Goal: Information Seeking & Learning: Learn about a topic

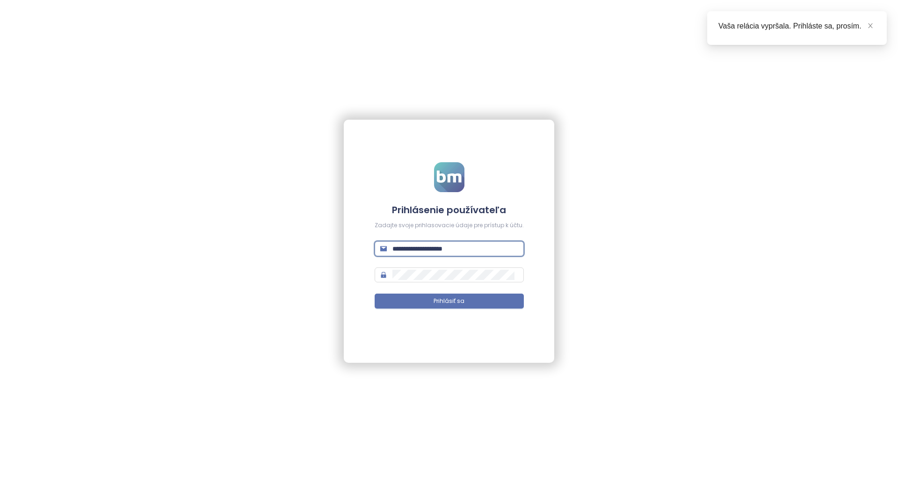
click at [462, 245] on input "**********" at bounding box center [456, 249] width 126 height 10
type input "**********"
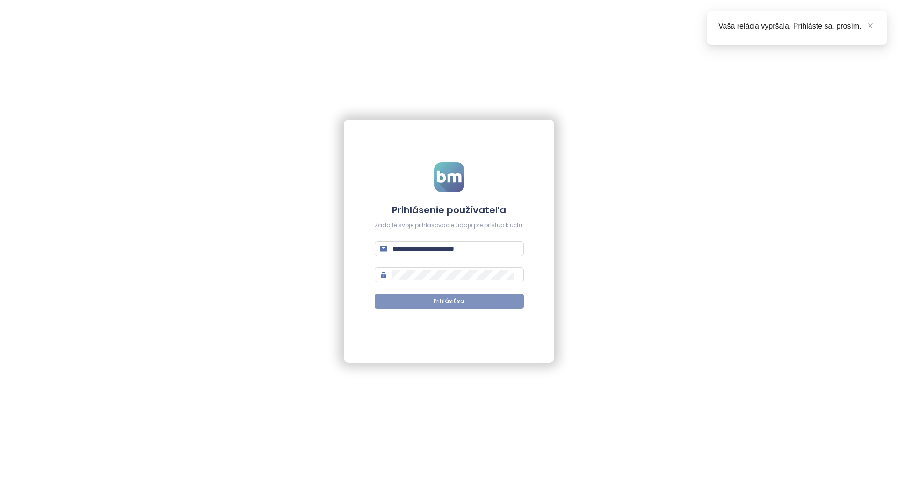
click at [457, 305] on span "Prihlásiť sa" at bounding box center [449, 301] width 31 height 9
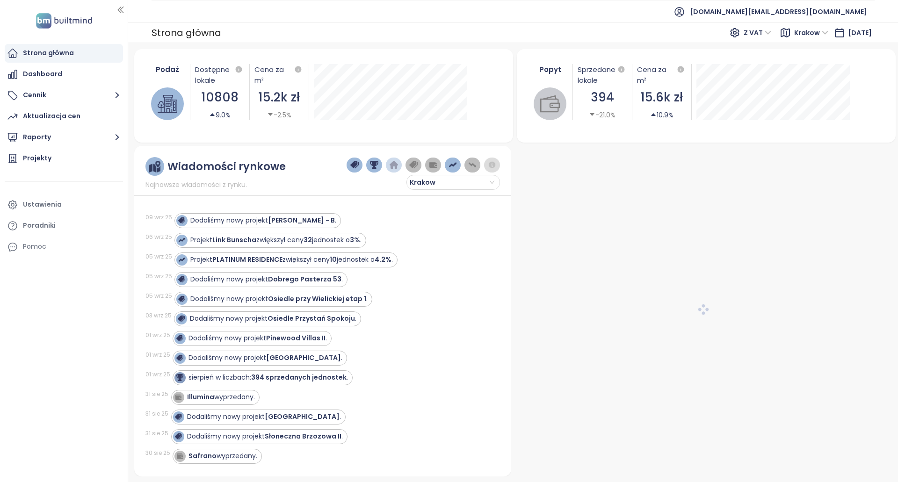
click at [433, 165] on img "button" at bounding box center [433, 165] width 8 height 8
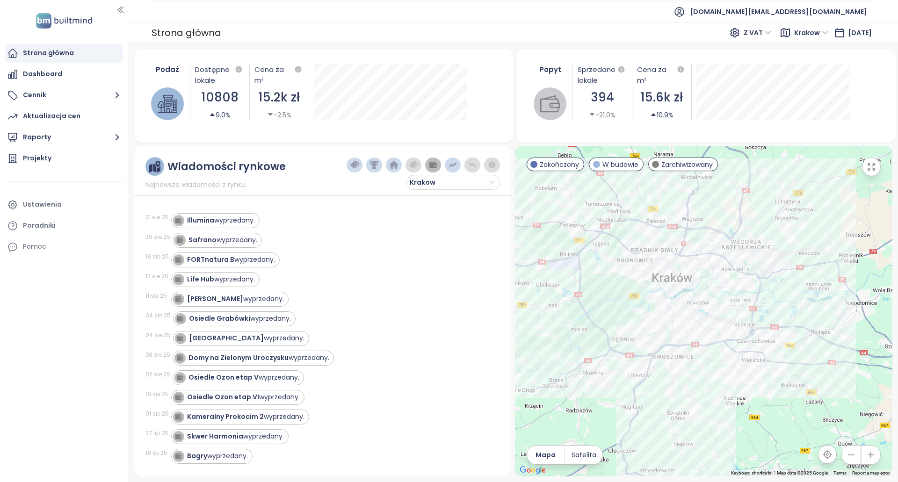
drag, startPoint x: 364, startPoint y: 357, endPoint x: 367, endPoint y: 197, distance: 159.1
click at [241, 224] on div "Illumina wyprzedany." at bounding box center [221, 221] width 68 height 10
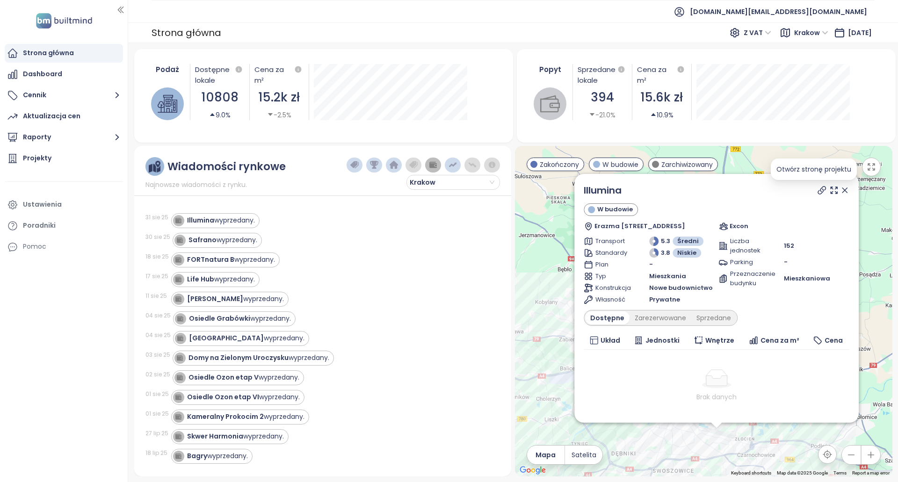
click at [817, 193] on icon at bounding box center [821, 190] width 9 height 9
click at [247, 238] on div "Safrano wyprzedany." at bounding box center [223, 240] width 69 height 10
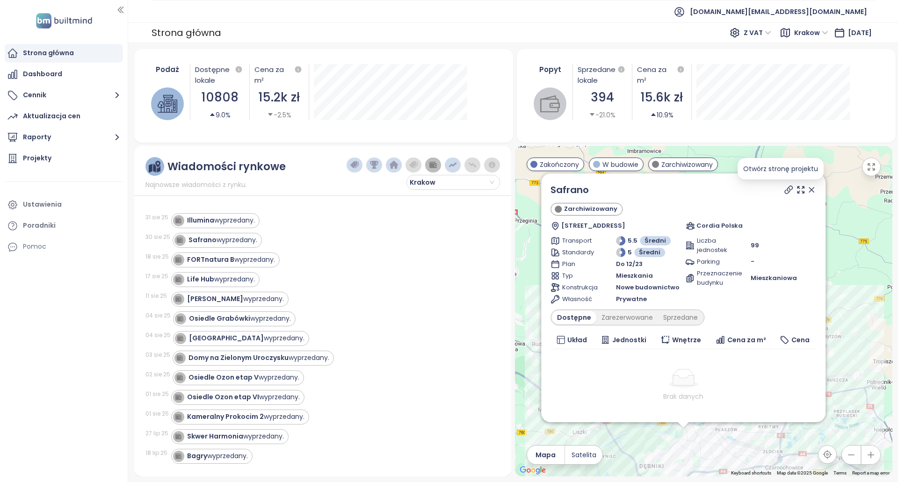
click at [785, 189] on icon at bounding box center [788, 189] width 7 height 7
click at [255, 260] on div "FORTnatura B wyprzedany." at bounding box center [231, 260] width 88 height 10
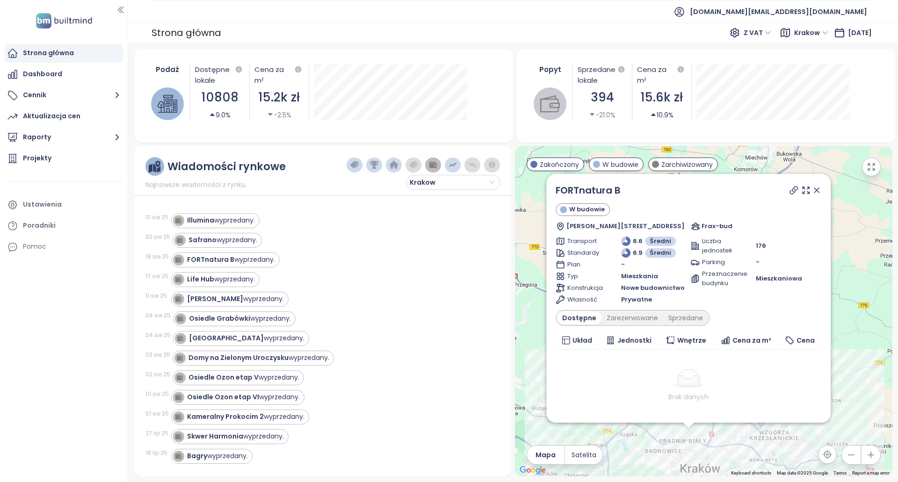
click at [790, 191] on icon at bounding box center [793, 190] width 7 height 7
copy div "FORTnatura B W budowie"
drag, startPoint x: 630, startPoint y: 200, endPoint x: 642, endPoint y: 195, distance: 12.8
click at [642, 189] on div "FORTnatura B W budowie [PERSON_NAME][STREET_ADDRESS] Frax-bud" at bounding box center [689, 207] width 266 height 48
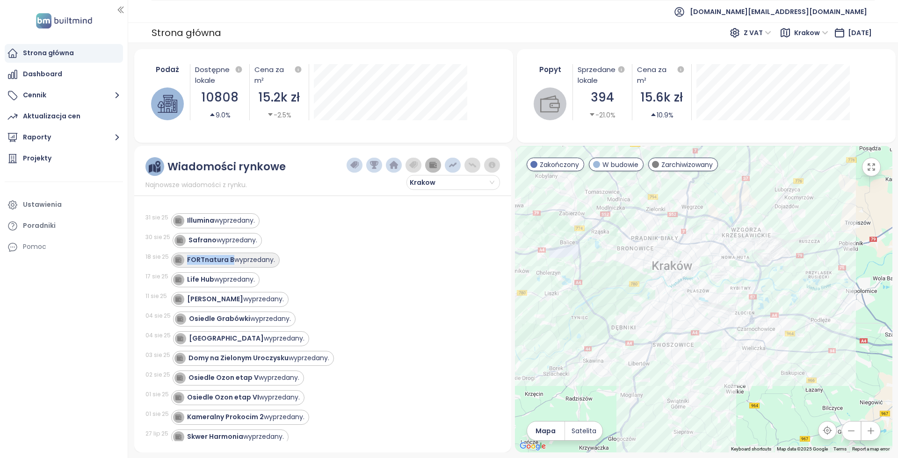
copy strong "FORTnatura B"
drag, startPoint x: 233, startPoint y: 261, endPoint x: 335, endPoint y: 249, distance: 103.1
click at [335, 249] on div "[DATE] Illumina wyprzedany. [DATE] Safrano wyprzedany. [DATE] FORTnatura B wypr…" at bounding box center [323, 322] width 355 height 240
click at [335, 249] on div "[DATE] Safrano wyprzedany." at bounding box center [318, 241] width 344 height 20
click at [222, 278] on div "Life Hub wyprzedany." at bounding box center [221, 280] width 68 height 10
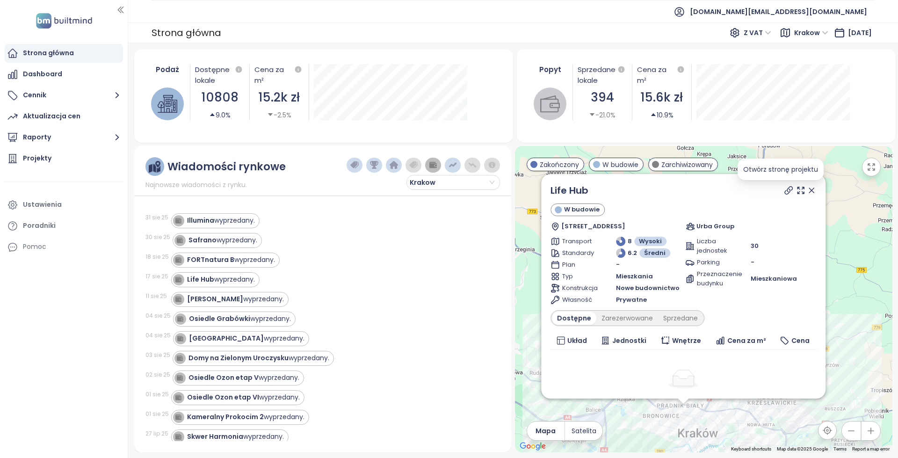
click at [785, 190] on icon at bounding box center [788, 190] width 7 height 7
copy link "Life Hub"
drag, startPoint x: 615, startPoint y: 185, endPoint x: 549, endPoint y: 183, distance: 66.5
click at [549, 183] on div "Life Hub [STREET_ADDRESS] Urba Group Transport 8 Wysoki Standardy 6.2 Średni Pl…" at bounding box center [683, 286] width 285 height 225
click at [241, 304] on div "[PERSON_NAME] wyprzedany." at bounding box center [228, 299] width 111 height 11
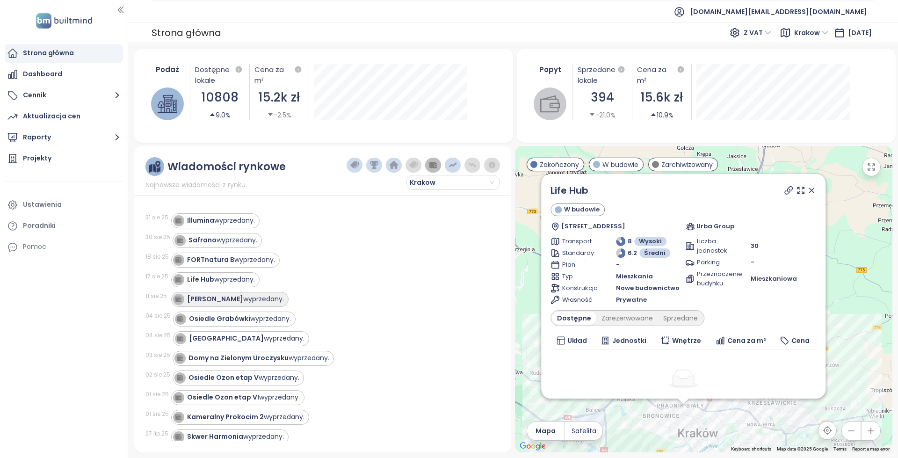
click at [233, 301] on div "[PERSON_NAME] wyprzedany." at bounding box center [235, 299] width 97 height 10
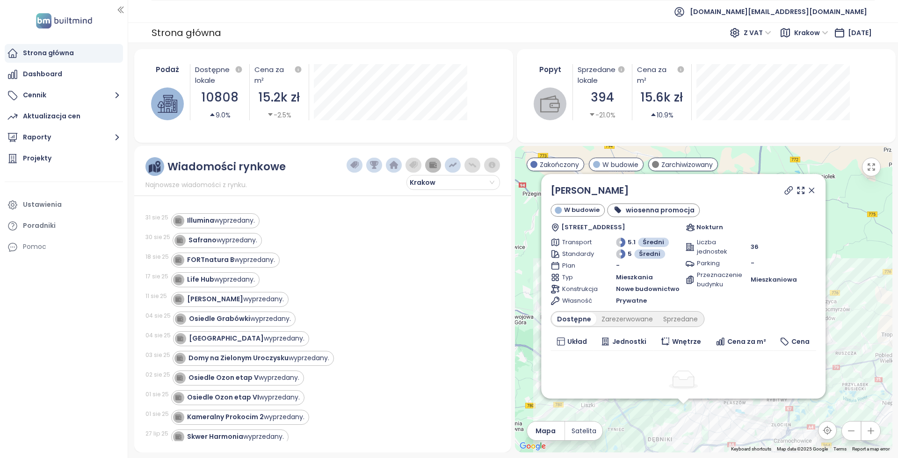
click at [786, 189] on div at bounding box center [800, 190] width 34 height 14
click at [785, 190] on icon at bounding box center [788, 190] width 7 height 7
drag, startPoint x: 618, startPoint y: 189, endPoint x: 542, endPoint y: 191, distance: 75.8
click at [542, 191] on div "Willa Zalesie W budowie wiosenna promocja [STREET_ADDRESS] Nokturn Transport 5.…" at bounding box center [704, 299] width 378 height 307
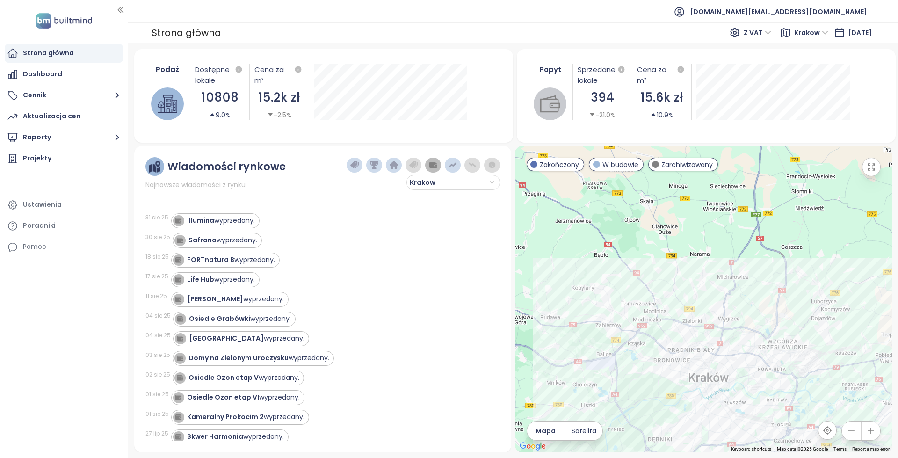
copy div "[PERSON_NAME]"
click at [230, 297] on div "[PERSON_NAME] wyprzedany." at bounding box center [235, 299] width 97 height 10
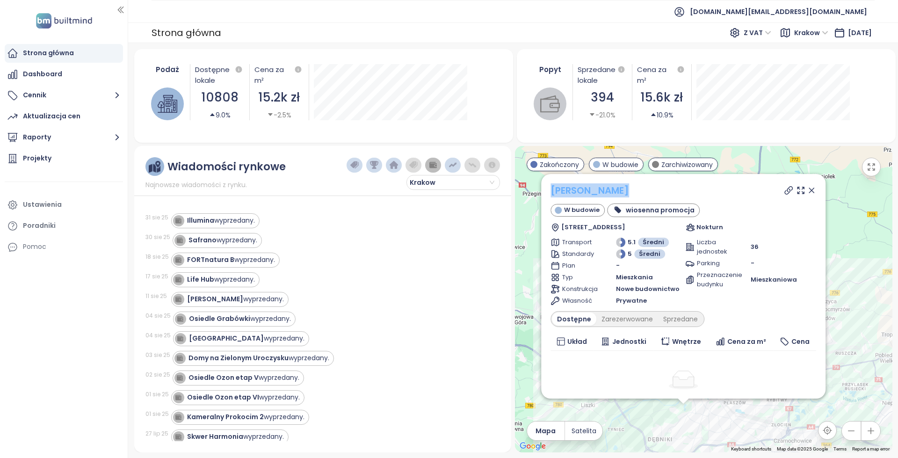
copy link "[PERSON_NAME]"
drag, startPoint x: 654, startPoint y: 188, endPoint x: 553, endPoint y: 188, distance: 101.5
click at [553, 188] on div "[PERSON_NAME]" at bounding box center [684, 190] width 266 height 14
click at [699, 199] on div "[PERSON_NAME] W budowie wiosenna promocja [STREET_ADDRESS] Nokturn" at bounding box center [684, 207] width 266 height 49
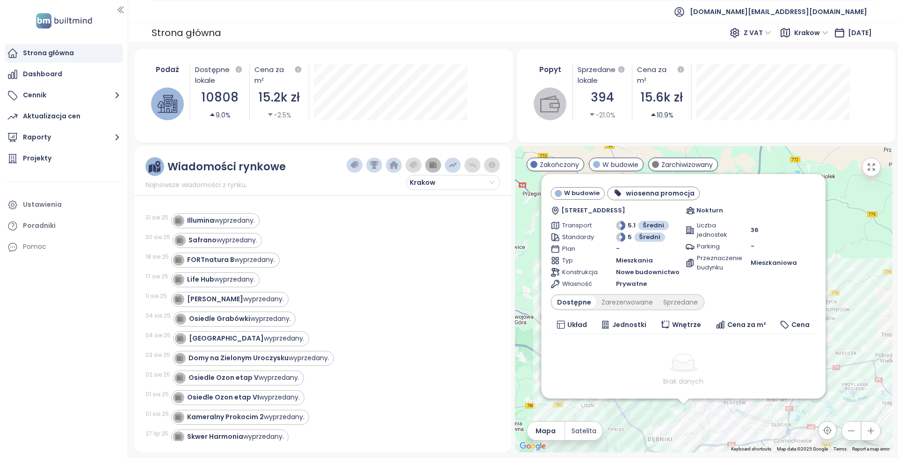
scroll to position [53, 0]
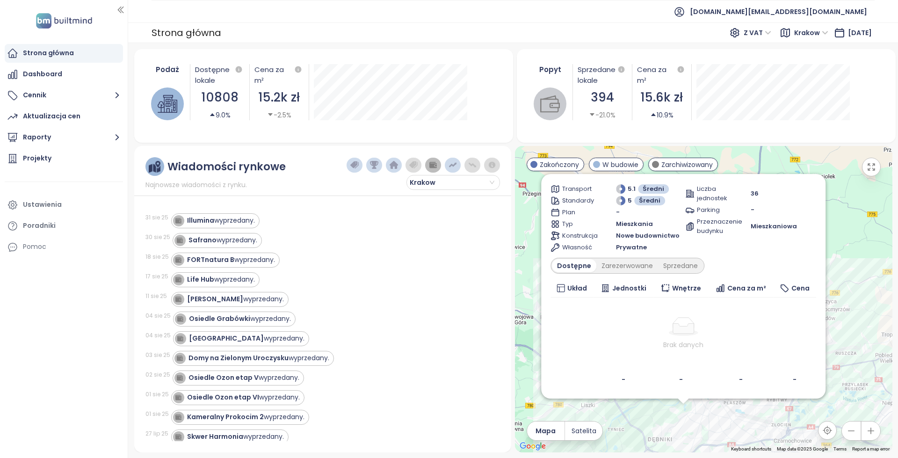
click at [606, 45] on div "Podaż Dostępne lokale 10808 9.0% Cena za m² 15.2k zł -2.5% [DATE] Dostępne jedn…" at bounding box center [513, 250] width 770 height 415
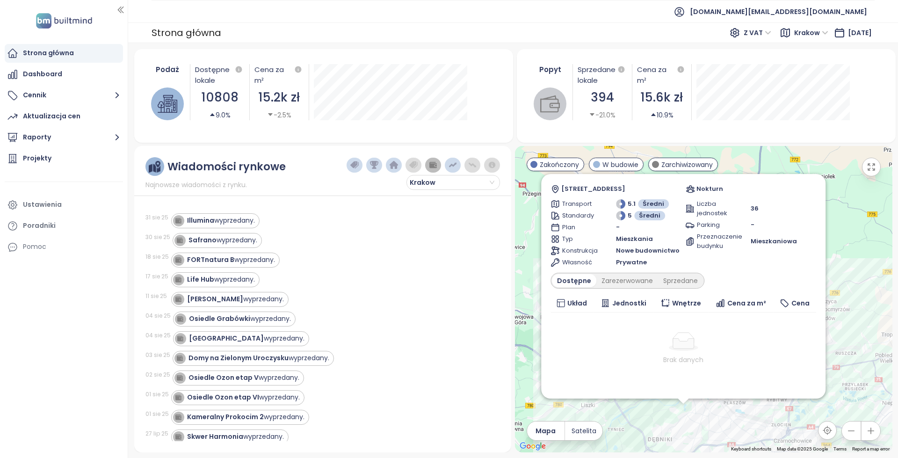
scroll to position [0, 0]
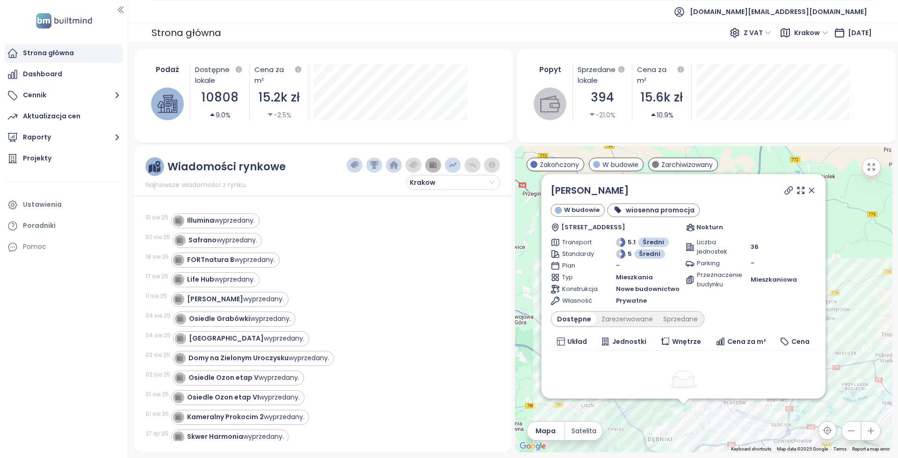
click at [807, 190] on icon at bounding box center [811, 190] width 9 height 9
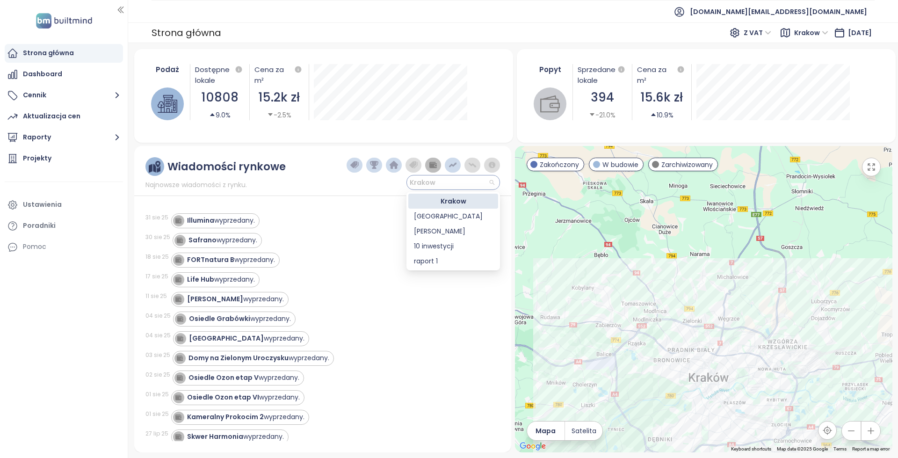
click at [494, 183] on span "Krakow" at bounding box center [452, 182] width 85 height 14
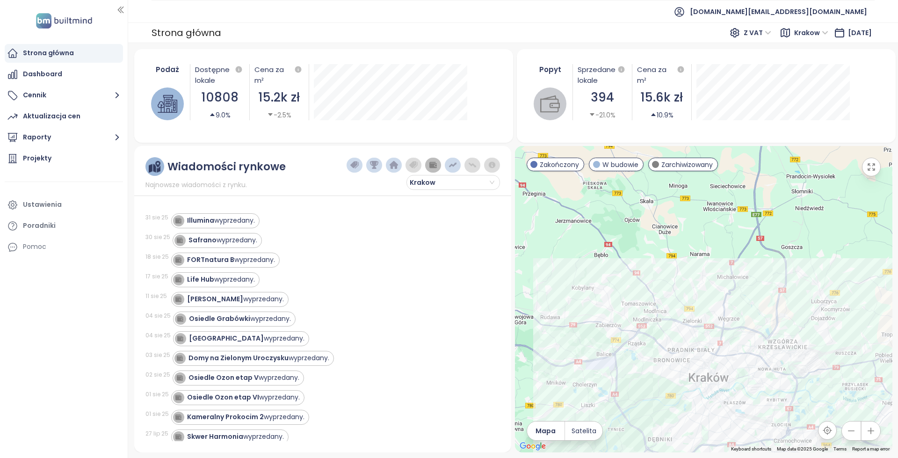
click at [478, 132] on div "Podaż Dostępne lokale 10808 9.0% Cena za m² 15.2k zł -2.5% [DATE] Dostępne jedn…" at bounding box center [323, 96] width 379 height 94
click at [433, 164] on img "button" at bounding box center [433, 165] width 8 height 8
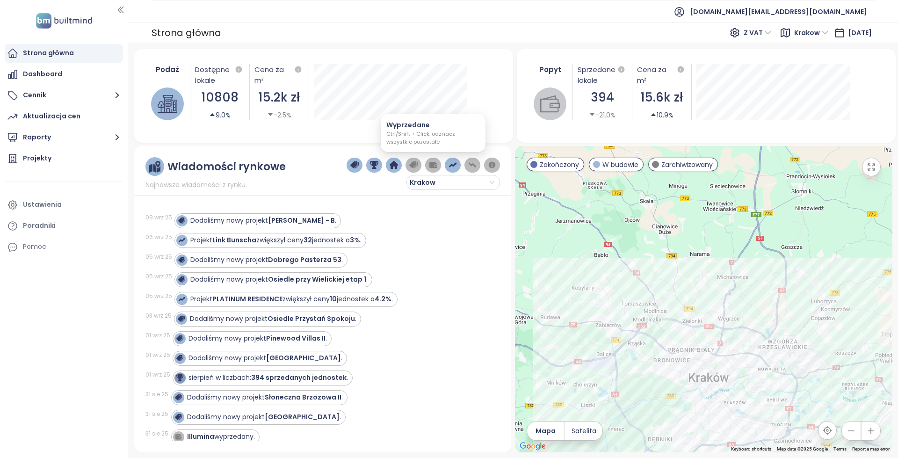
click at [430, 167] on img "button" at bounding box center [433, 165] width 8 height 8
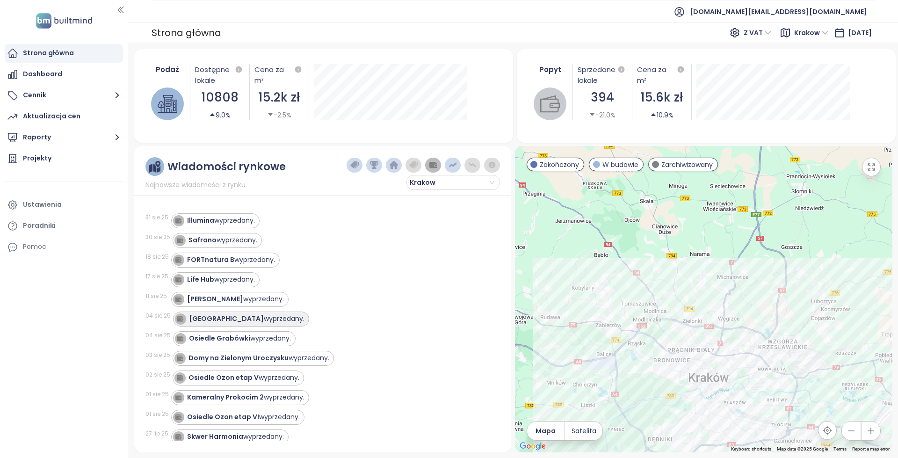
click at [237, 317] on strong "[GEOGRAPHIC_DATA]" at bounding box center [226, 318] width 75 height 9
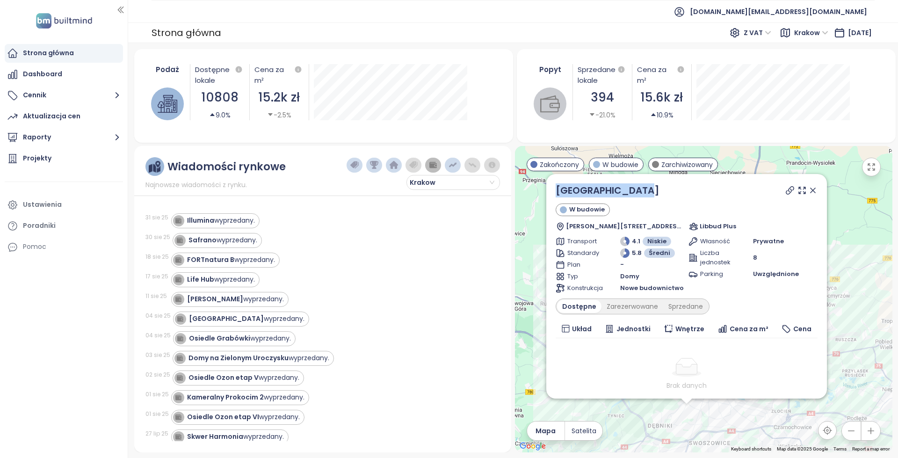
drag, startPoint x: 644, startPoint y: 191, endPoint x: 555, endPoint y: 191, distance: 88.9
click at [555, 191] on div "[GEOGRAPHIC_DATA] W budowie [PERSON_NAME][STREET_ADDRESS] Libbud Plus Transport…" at bounding box center [687, 286] width 281 height 225
copy link "[GEOGRAPHIC_DATA]"
click at [786, 189] on icon at bounding box center [790, 190] width 9 height 9
click at [244, 341] on strong "Osiedle Grabówki" at bounding box center [219, 338] width 61 height 9
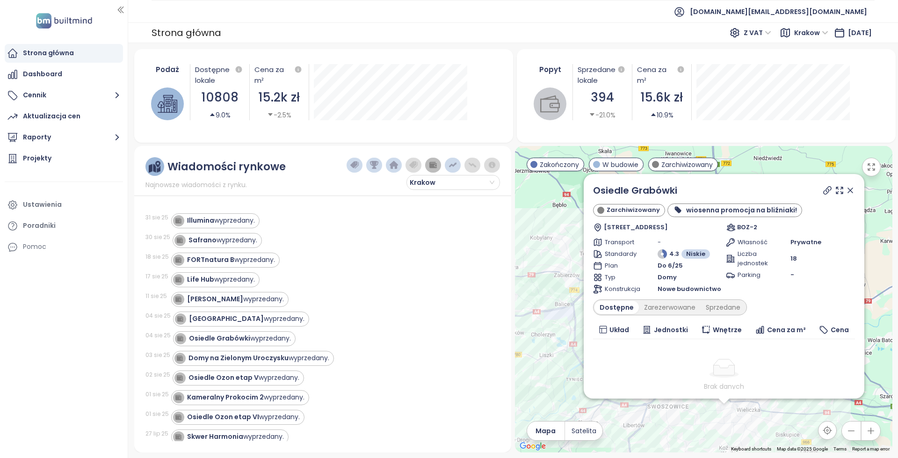
drag, startPoint x: 815, startPoint y: 195, endPoint x: 818, endPoint y: 191, distance: 5.6
click at [267, 354] on strong "Domy na Zielonym Uroczysku" at bounding box center [239, 357] width 100 height 9
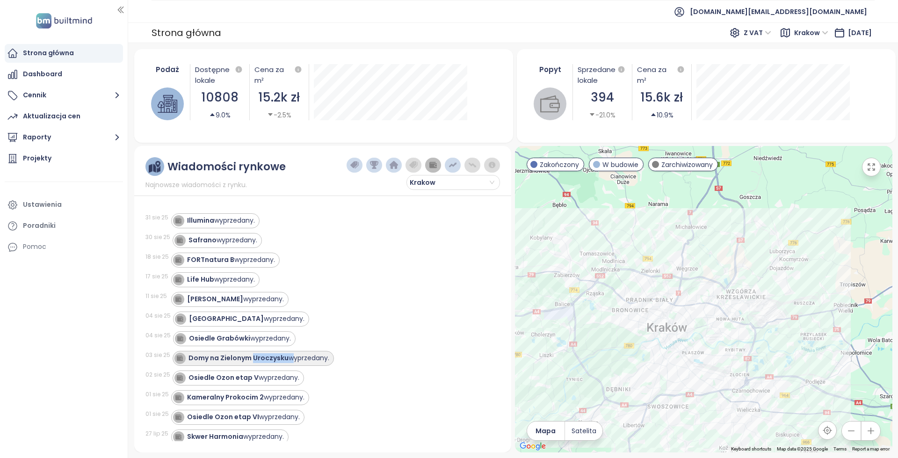
click at [267, 354] on strong "Domy na Zielonym Uroczysku" at bounding box center [239, 357] width 100 height 9
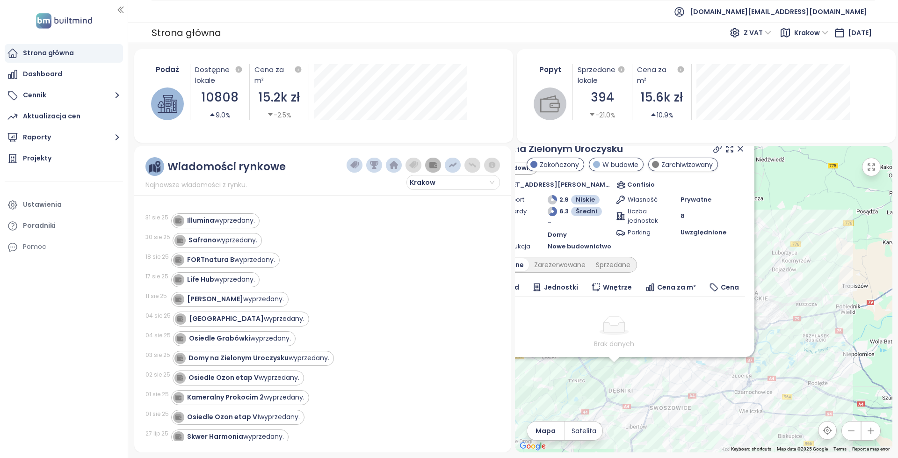
click at [321, 344] on div "Osiedle Grabówki wyprzedany." at bounding box center [331, 338] width 316 height 15
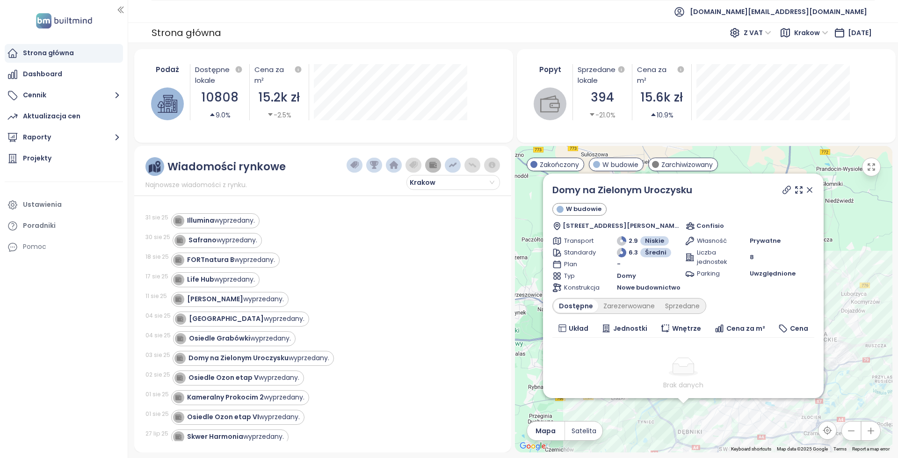
drag, startPoint x: 774, startPoint y: 193, endPoint x: 780, endPoint y: 190, distance: 6.3
copy link "Domy na Zielonym Uroczysku"
drag, startPoint x: 728, startPoint y: 192, endPoint x: 553, endPoint y: 185, distance: 175.2
click at [553, 185] on div "Domy na Zielonym Uroczysku" at bounding box center [684, 190] width 262 height 14
copy link "Domy na Zielonym Uroczysku"
